Goal: Task Accomplishment & Management: Manage account settings

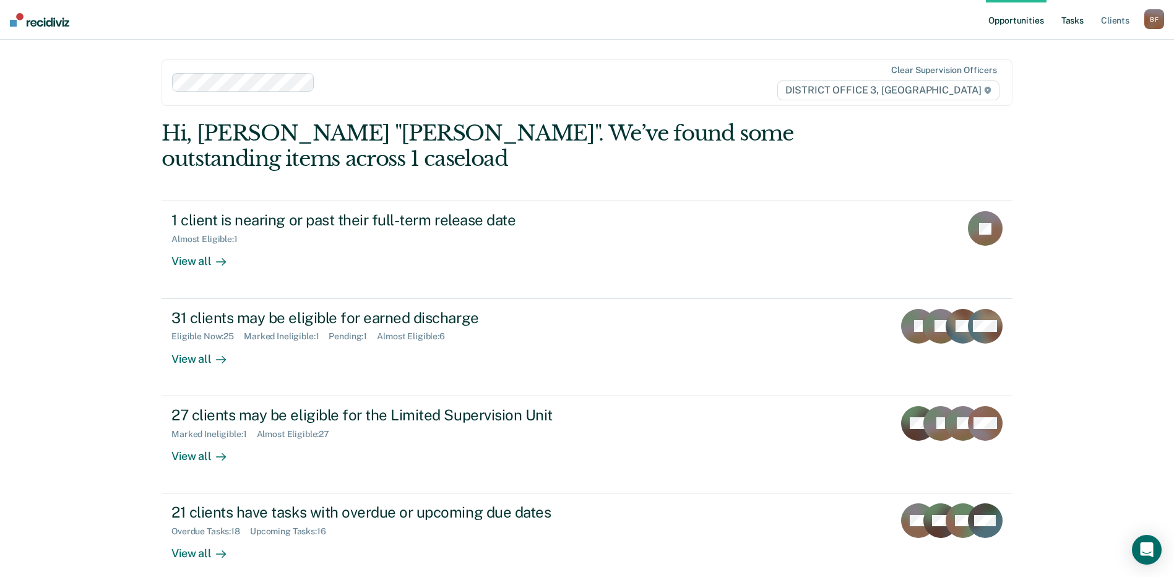
click at [1071, 20] on link "Tasks" at bounding box center [1072, 20] width 27 height 40
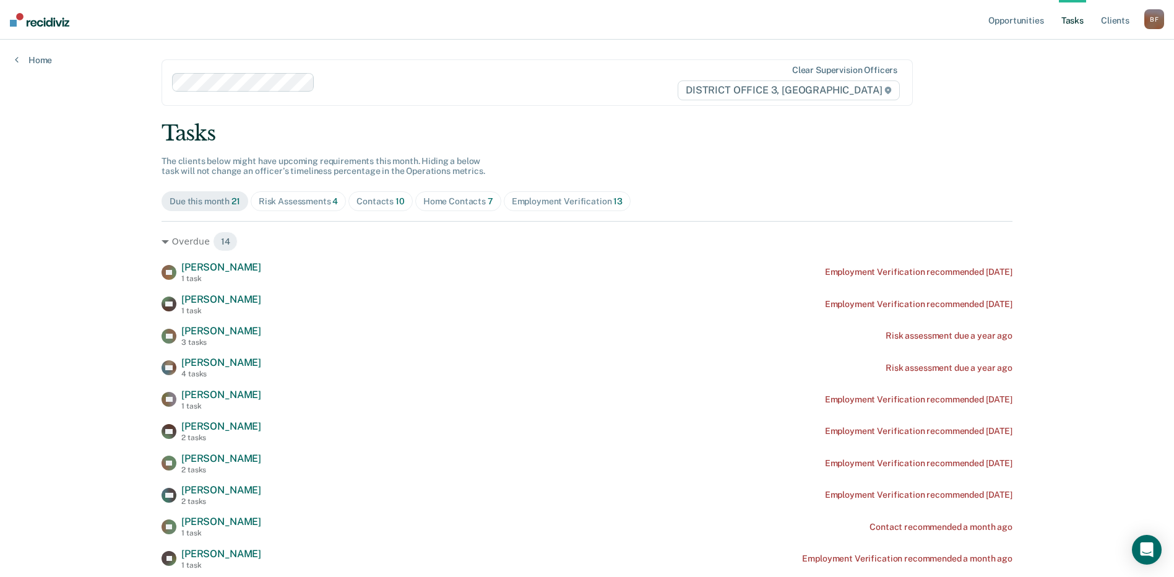
click at [270, 199] on div "Risk Assessments 4" at bounding box center [299, 201] width 80 height 11
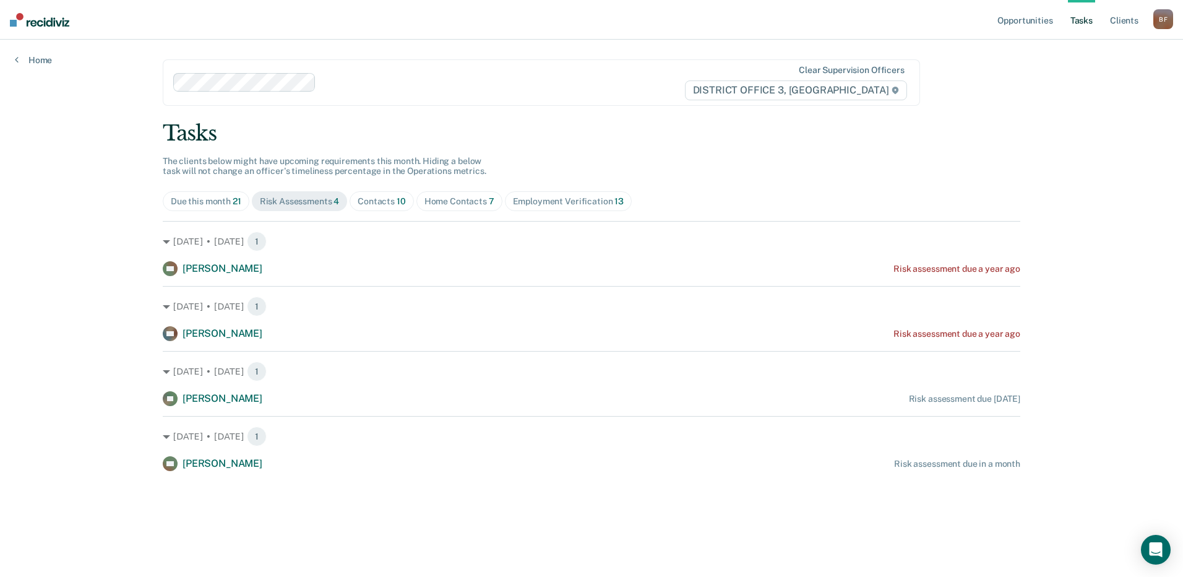
click at [381, 200] on div "Contacts 10" at bounding box center [382, 201] width 48 height 11
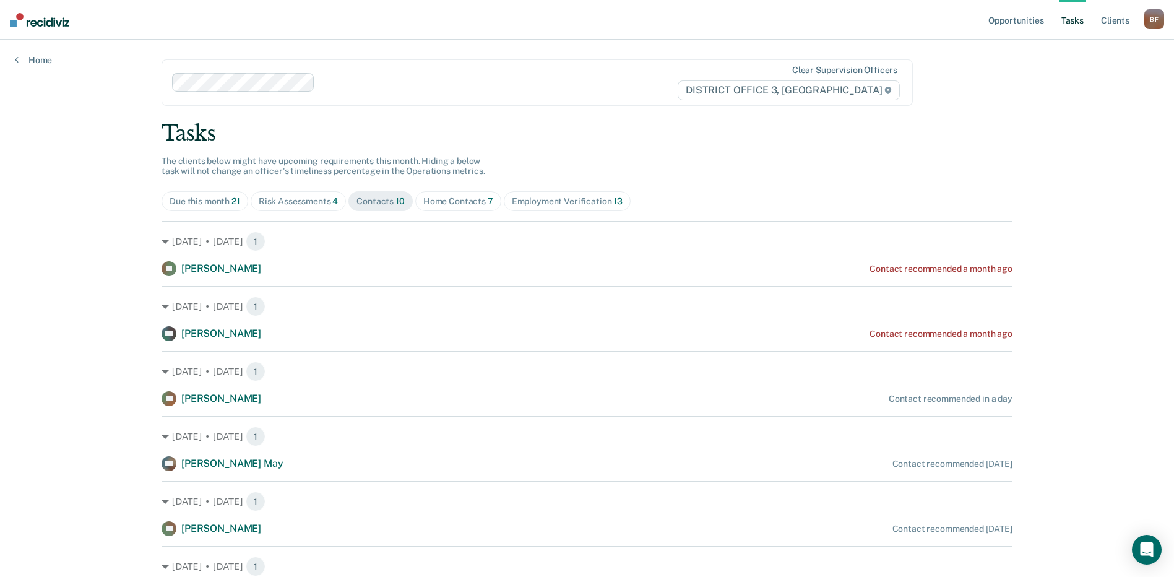
click at [1152, 21] on div "B F" at bounding box center [1154, 19] width 20 height 20
click at [1073, 79] on link "Log Out" at bounding box center [1104, 81] width 100 height 11
